Goal: Find specific page/section: Find specific page/section

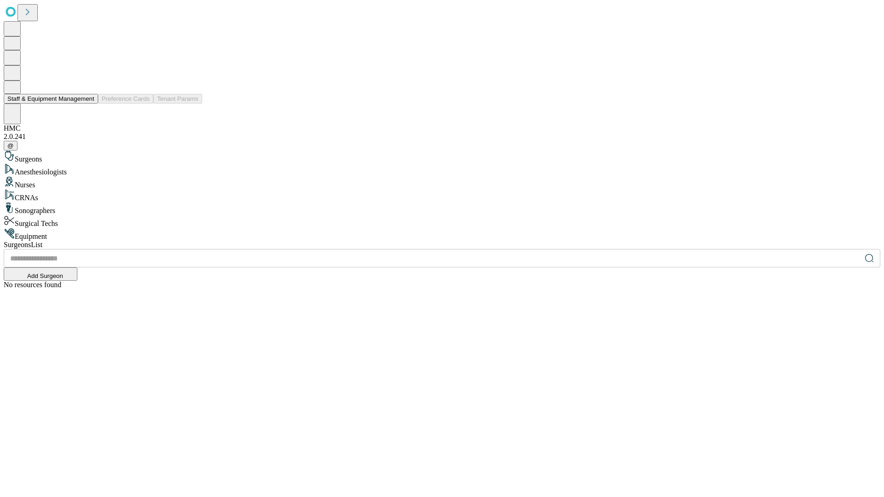
click at [88, 104] on button "Staff & Equipment Management" at bounding box center [51, 99] width 94 height 10
